Goal: Information Seeking & Learning: Learn about a topic

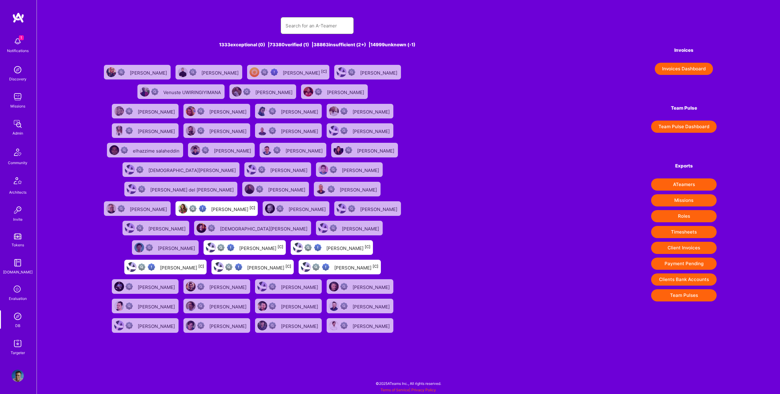
click at [314, 32] on input "text" at bounding box center [316, 26] width 63 height 16
paste input "[EMAIL_ADDRESS][DOMAIN_NAME]"
type input "[EMAIL_ADDRESS][DOMAIN_NAME]"
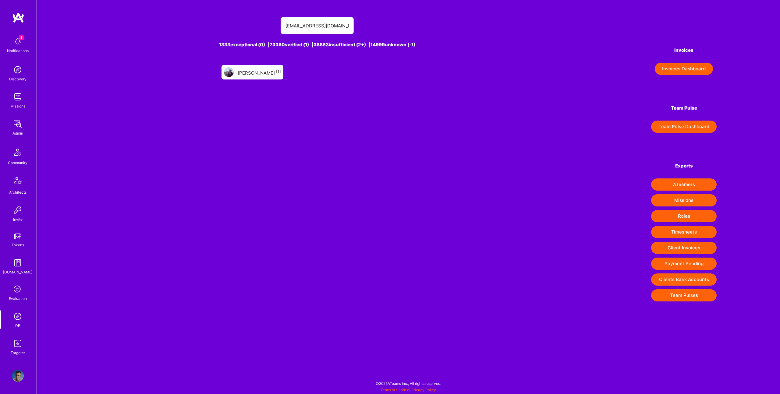
click at [245, 79] on link "[PERSON_NAME] [1]" at bounding box center [252, 71] width 67 height 19
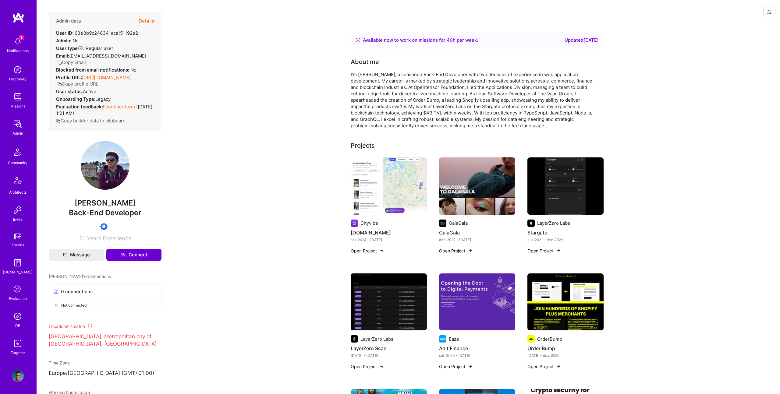
click at [16, 317] on img at bounding box center [18, 316] width 12 height 12
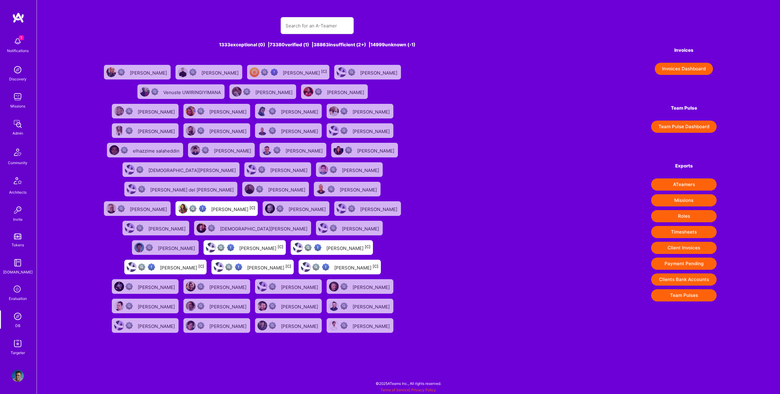
click at [324, 16] on div "1333 exceptional (0) | 73380 verified (1) | 38863 insufficient (2+) | 14999 unk…" at bounding box center [317, 173] width 434 height 326
click at [325, 22] on input "text" at bounding box center [316, 26] width 63 height 16
paste input "[EMAIL_ADDRESS][DOMAIN_NAME]"
type input "[EMAIL_ADDRESS][DOMAIN_NAME]"
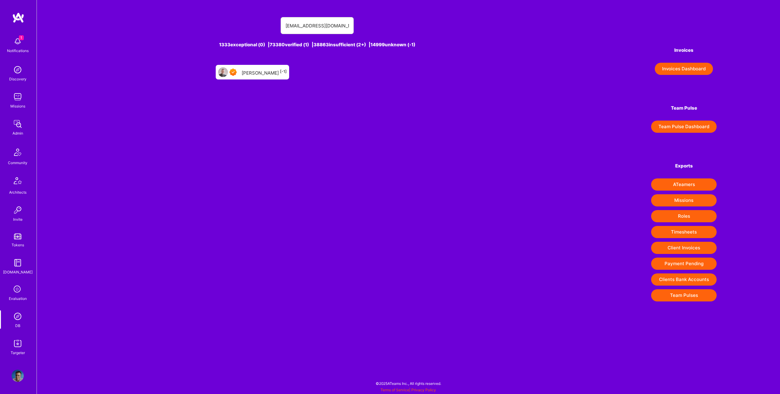
click at [266, 70] on div "[PERSON_NAME] [-1]" at bounding box center [264, 72] width 45 height 8
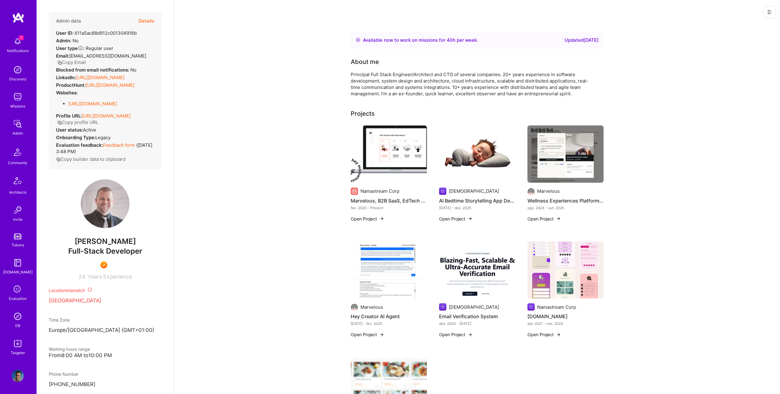
click at [151, 17] on button "Details" at bounding box center [147, 21] width 16 height 18
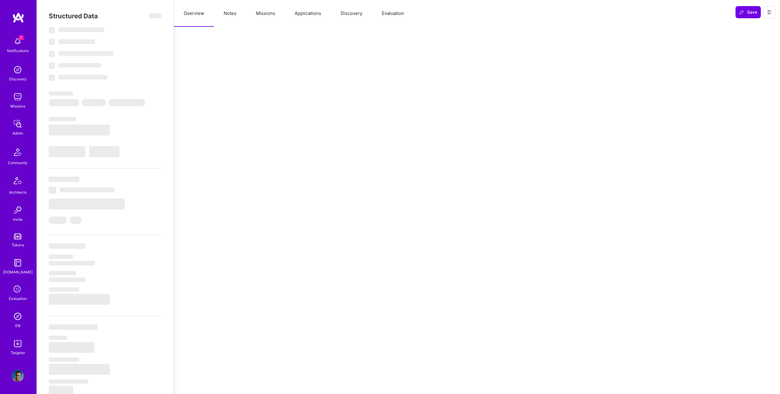
click at [276, 19] on button "Missions" at bounding box center [265, 13] width 39 height 27
select select "Right Now"
select select "7"
select select "4"
select select "7"
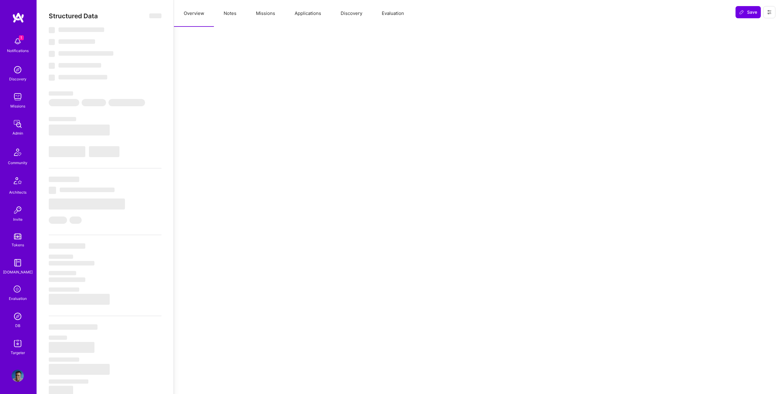
select select "7"
select select "SI"
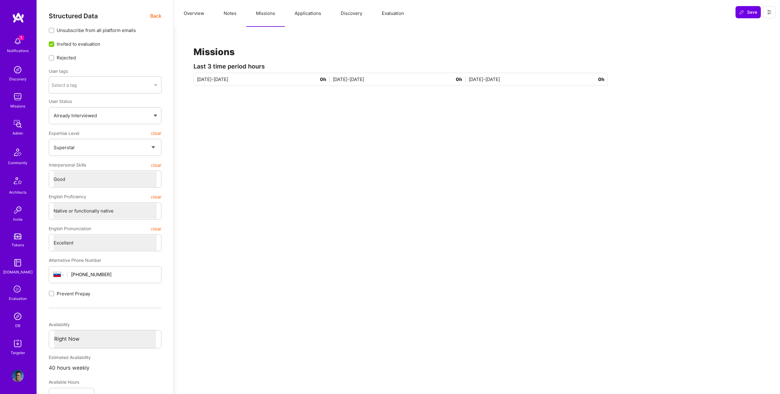
click at [192, 16] on button "Overview" at bounding box center [194, 13] width 40 height 27
click at [224, 16] on button "Notes" at bounding box center [230, 13] width 32 height 27
type textarea "x"
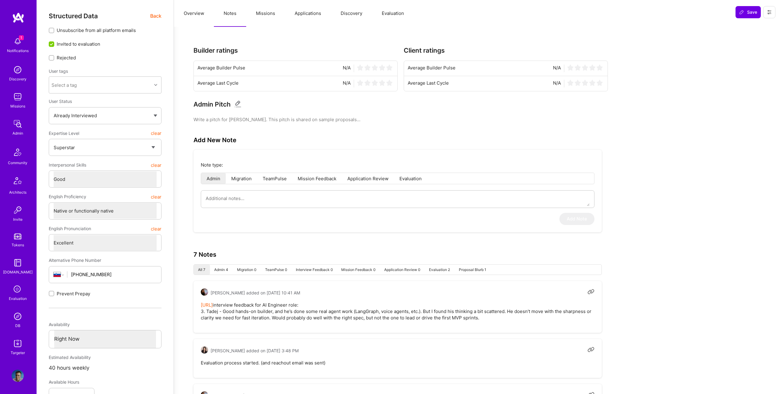
click at [265, 15] on button "Missions" at bounding box center [265, 13] width 39 height 27
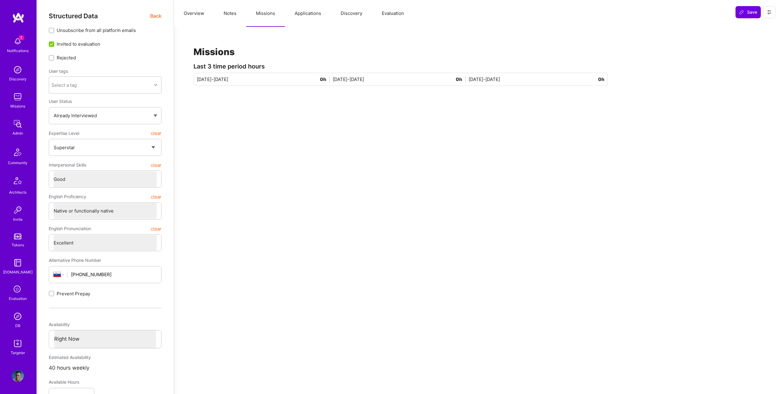
click at [302, 16] on button "Applications" at bounding box center [308, 13] width 46 height 27
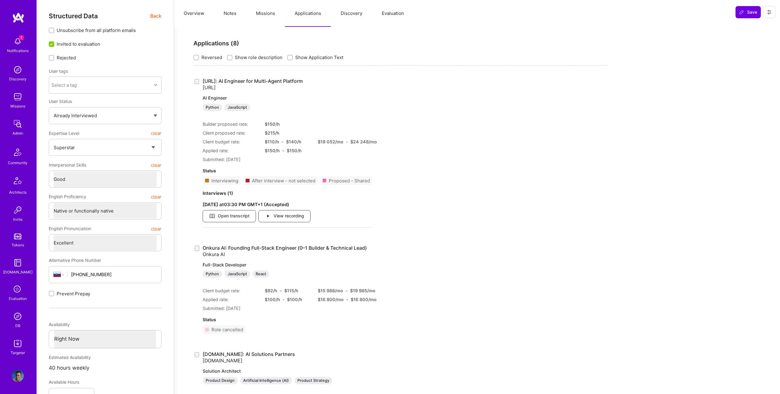
click at [355, 15] on button "Discovery" at bounding box center [351, 13] width 41 height 27
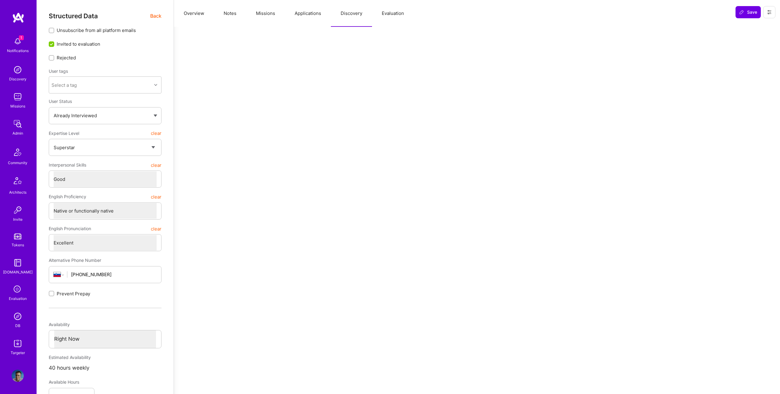
click at [400, 15] on button "Evaluation" at bounding box center [393, 13] width 42 height 27
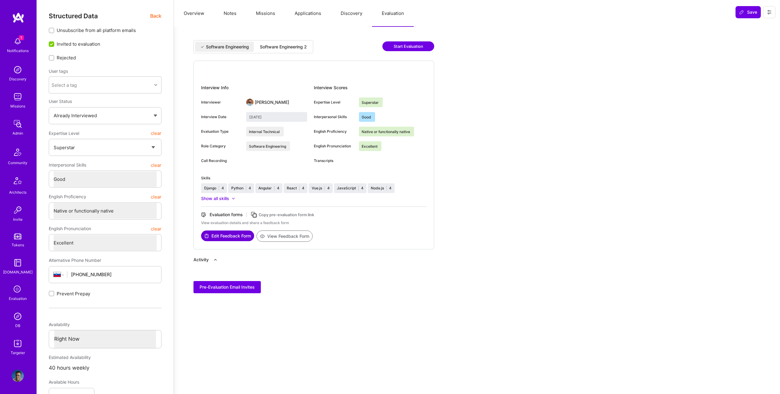
click at [288, 49] on div "Software Engineering 2" at bounding box center [283, 47] width 47 height 6
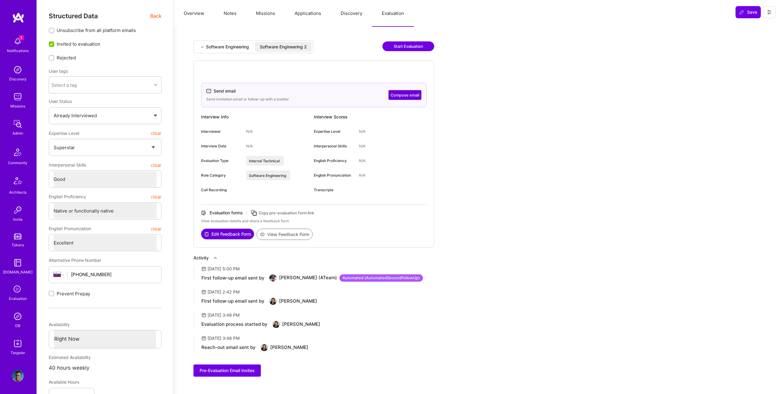
click at [209, 40] on div "Software Engineering Software Engineering 2" at bounding box center [253, 46] width 120 height 13
drag, startPoint x: 221, startPoint y: 42, endPoint x: 229, endPoint y: 44, distance: 8.7
click at [222, 42] on div "Software Engineering" at bounding box center [224, 47] width 59 height 10
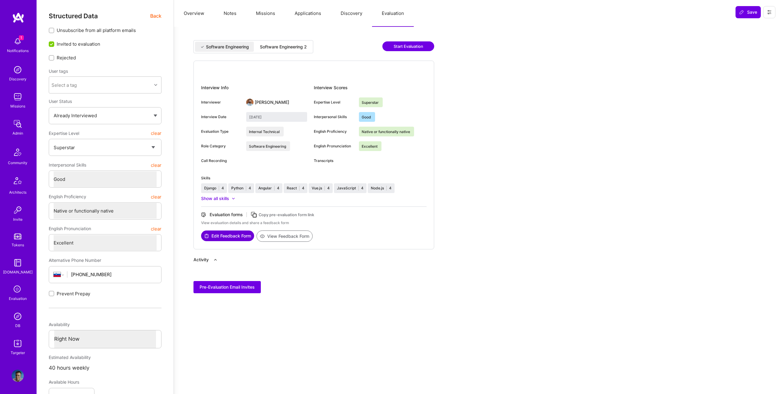
click at [185, 11] on button "Overview" at bounding box center [194, 13] width 40 height 27
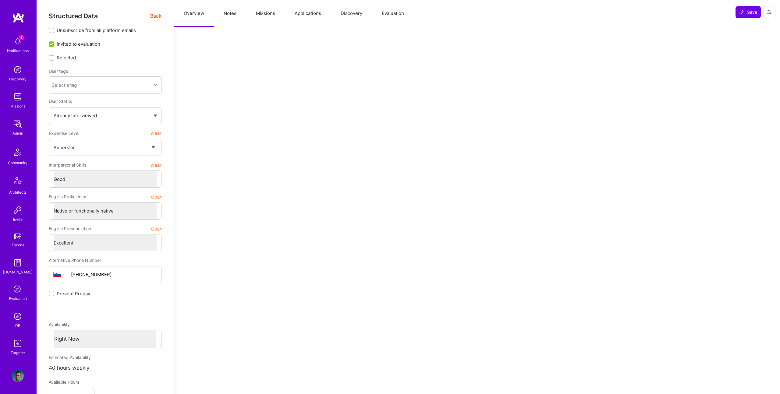
click at [153, 16] on span "Back" at bounding box center [155, 16] width 11 height 8
